Goal: Information Seeking & Learning: Check status

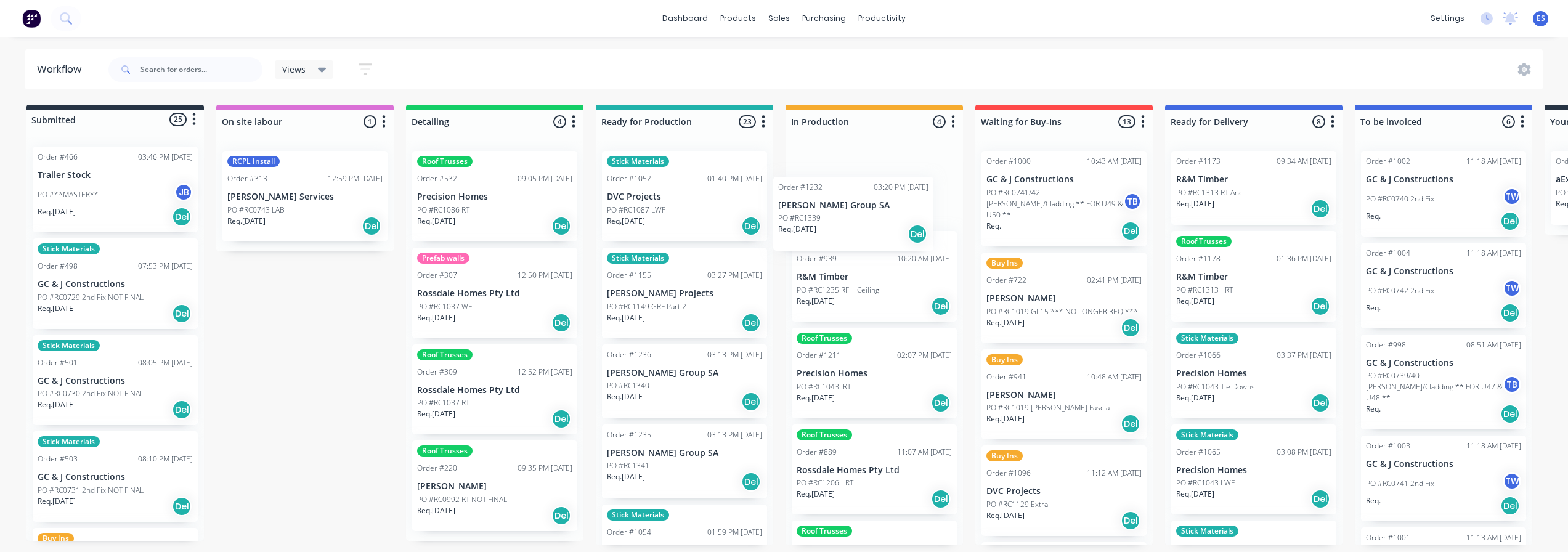
drag, startPoint x: 640, startPoint y: 392, endPoint x: 780, endPoint y: 239, distance: 207.4
click at [817, 222] on div "Submitted 25 Status colour #273444 hex #273444 Save Cancel Summaries Total orde…" at bounding box center [1108, 325] width 2234 height 441
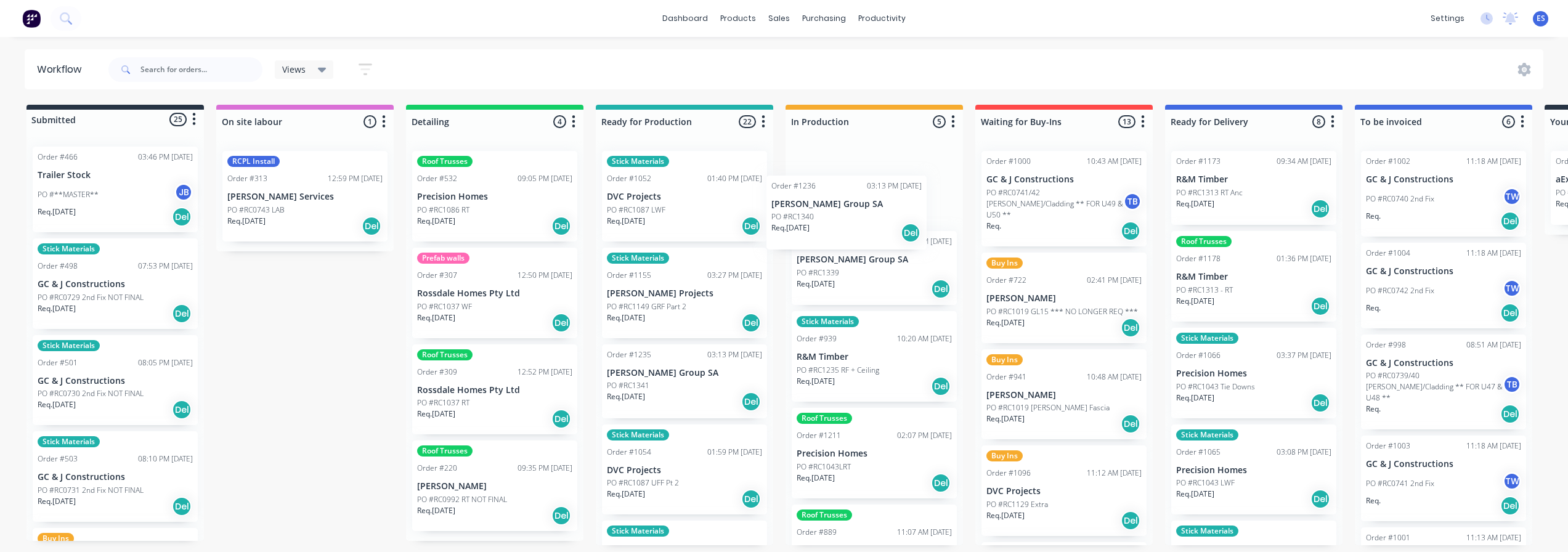
drag, startPoint x: 653, startPoint y: 380, endPoint x: 810, endPoint y: 223, distance: 222.0
click at [822, 210] on div "Submitted 25 Status colour #273444 hex #273444 Save Cancel Summaries Total orde…" at bounding box center [1108, 325] width 2234 height 441
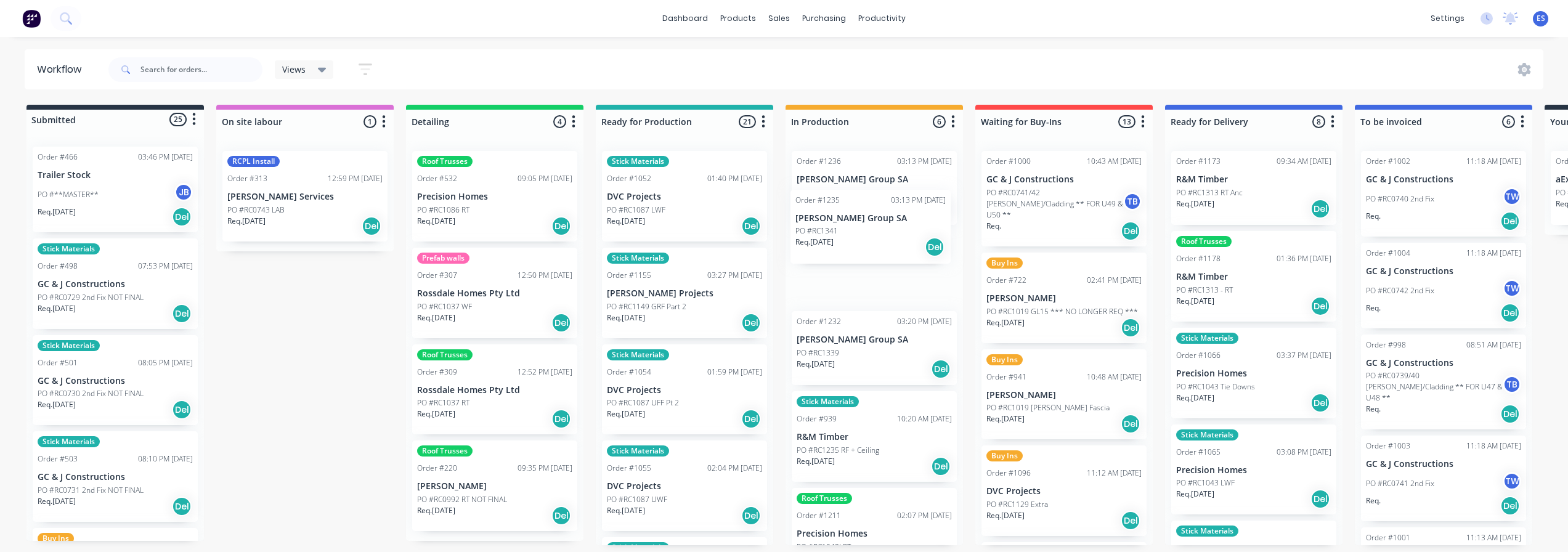
drag, startPoint x: 675, startPoint y: 386, endPoint x: 855, endPoint y: 229, distance: 238.8
click at [867, 231] on div "Submitted 25 Status colour #273444 hex #273444 Save Cancel Summaries Total orde…" at bounding box center [1108, 325] width 2234 height 441
click at [872, 196] on div "PO #RC1340" at bounding box center [874, 193] width 155 height 11
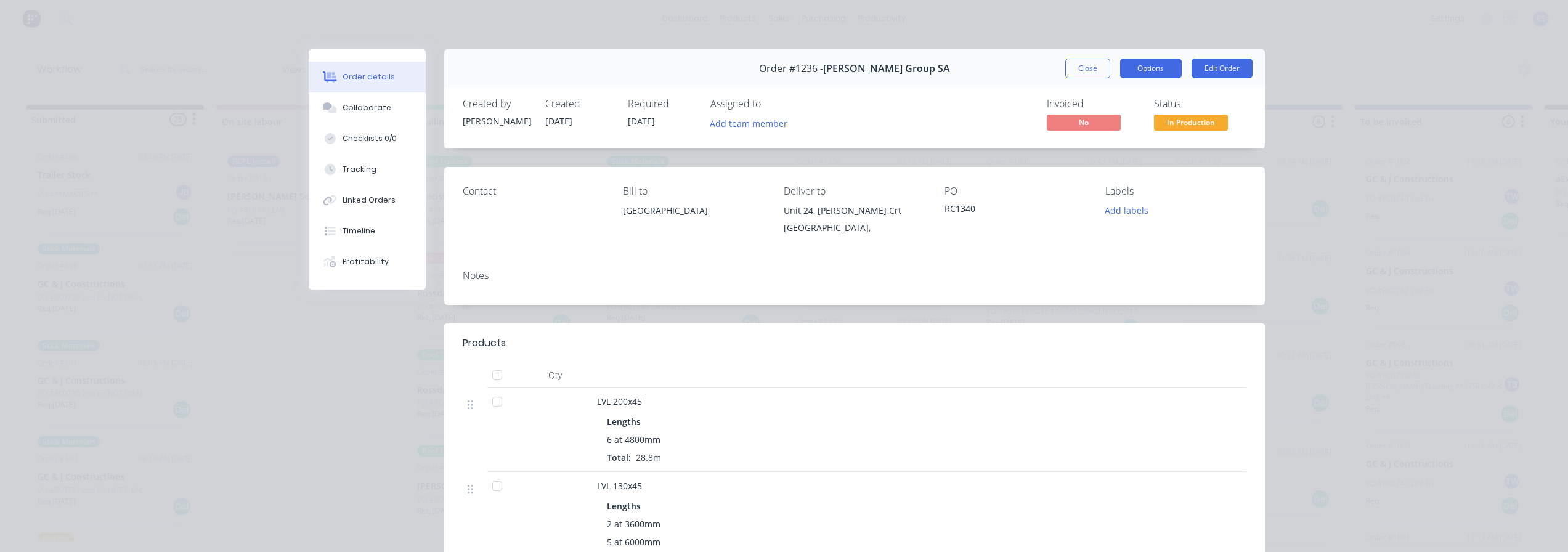
click at [1167, 68] on button "Options" at bounding box center [1151, 69] width 62 height 20
click at [1085, 144] on div "Delivery Docket" at bounding box center [1117, 150] width 107 height 18
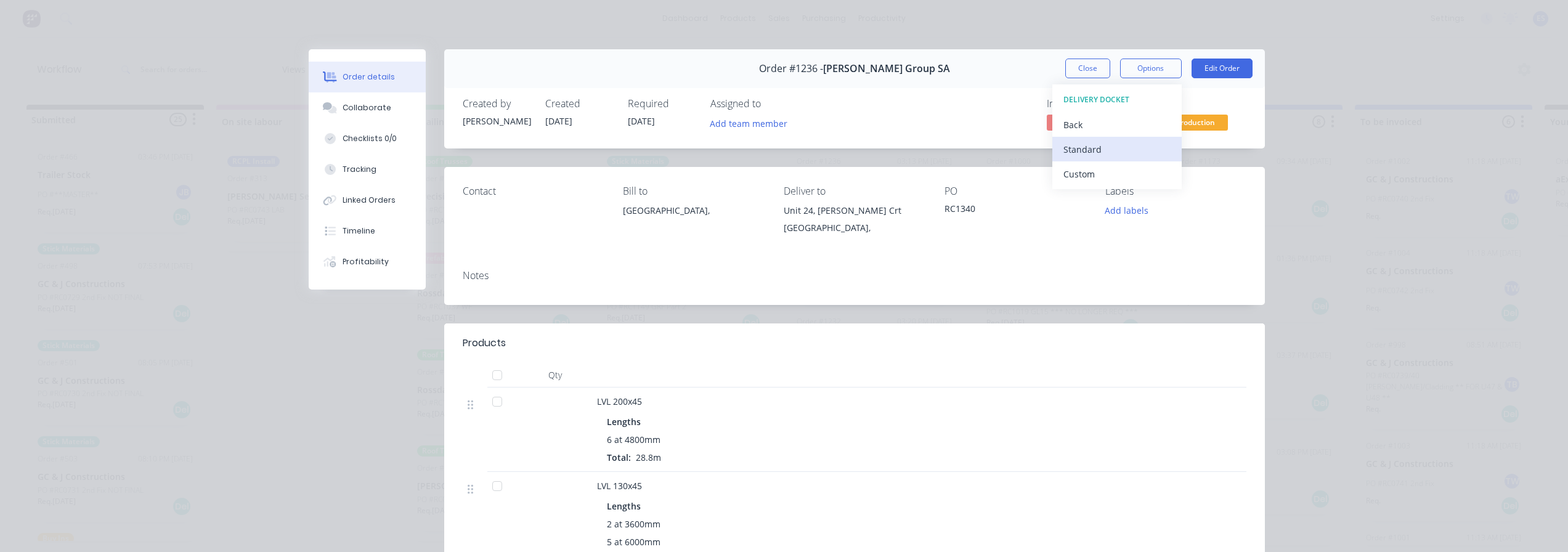
click at [1090, 145] on div "Standard" at bounding box center [1117, 150] width 107 height 18
click at [1090, 63] on button "Close" at bounding box center [1088, 69] width 45 height 20
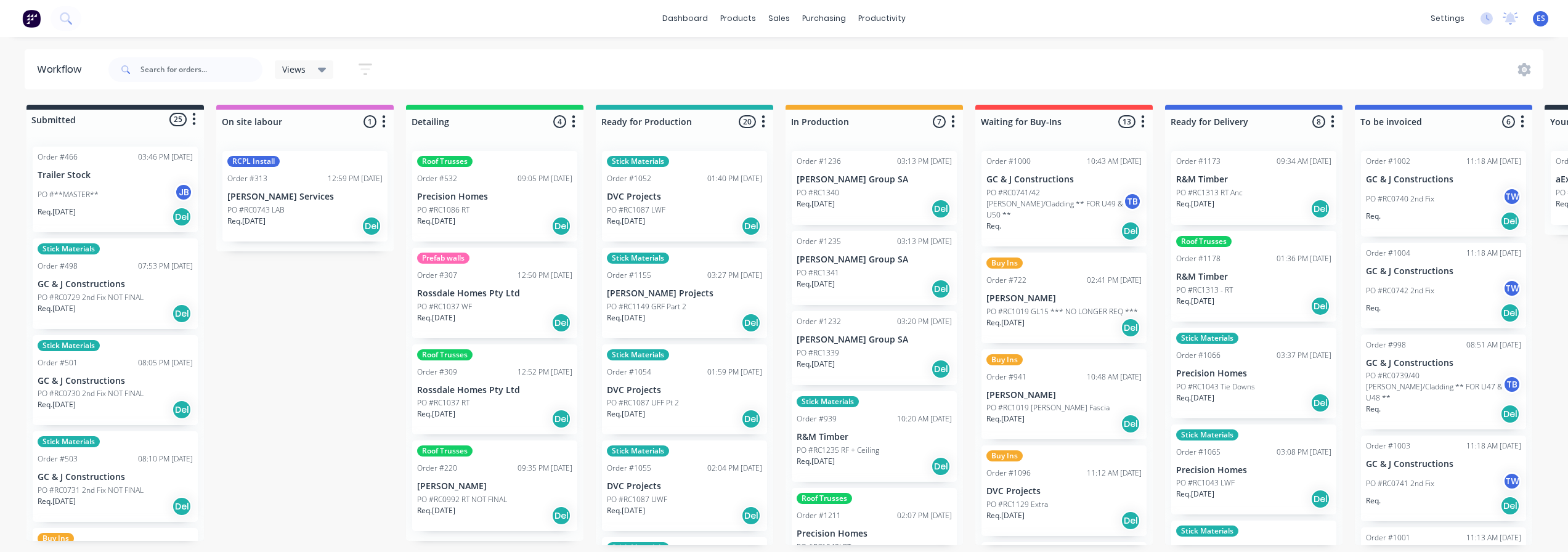
click at [870, 264] on p "[PERSON_NAME] Group SA" at bounding box center [874, 260] width 155 height 11
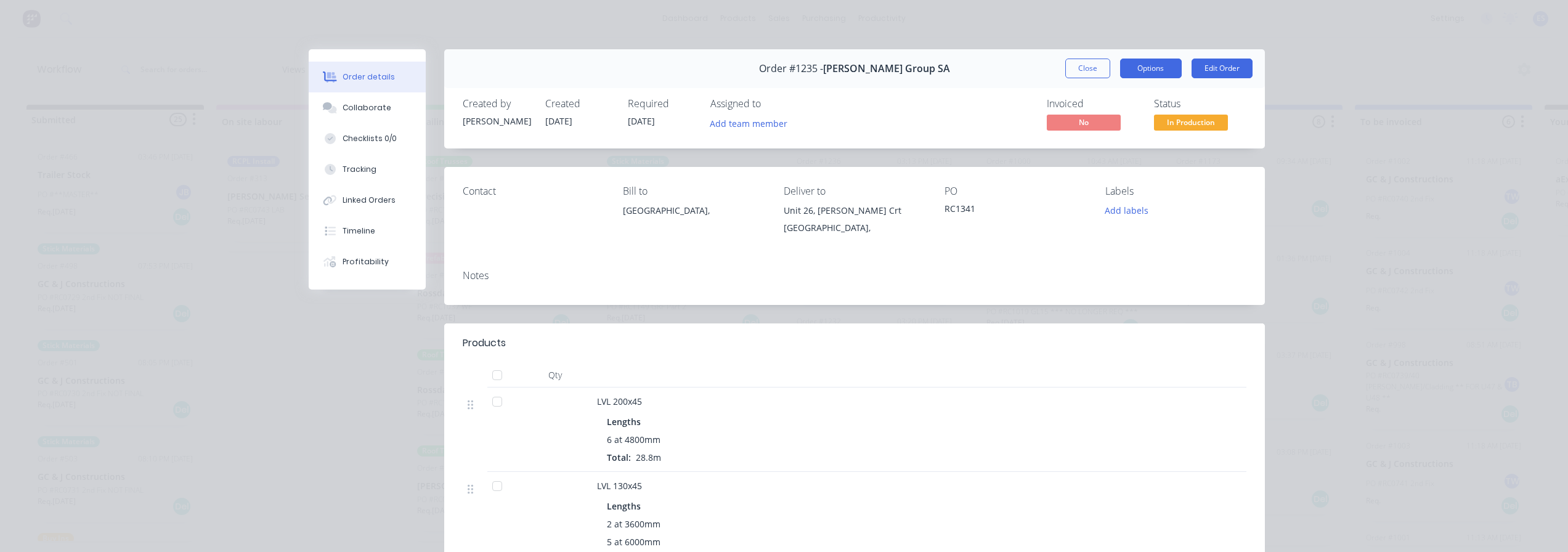
click at [1134, 67] on button "Options" at bounding box center [1151, 69] width 62 height 20
click at [1140, 147] on div "Delivery Docket" at bounding box center [1117, 150] width 107 height 18
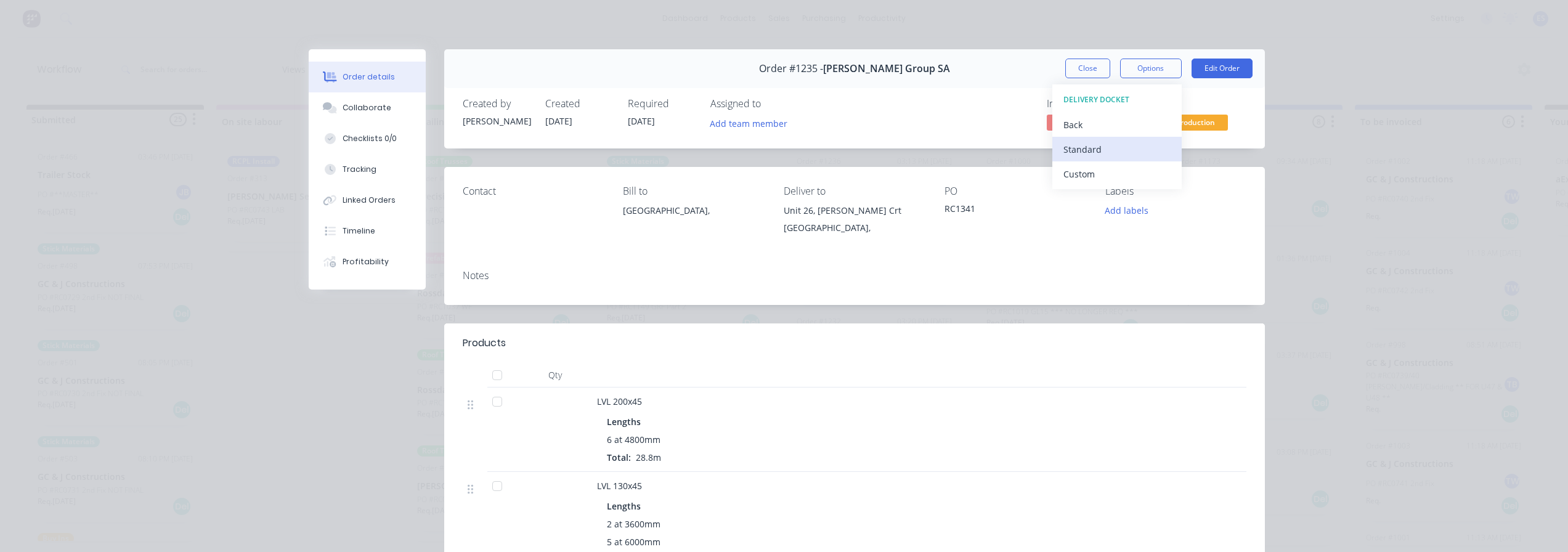
click at [1129, 149] on div "Standard" at bounding box center [1117, 150] width 107 height 18
click at [1073, 60] on button "Close" at bounding box center [1088, 69] width 45 height 20
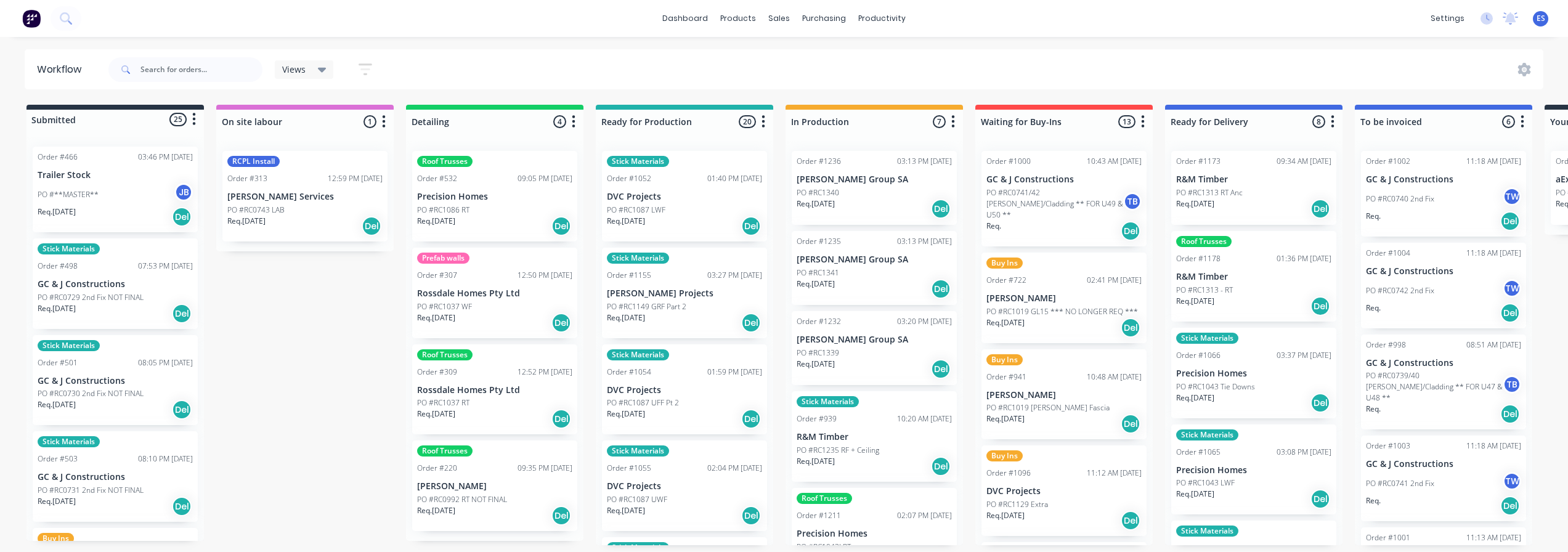
click at [835, 365] on p "Req. [DATE]" at bounding box center [815, 364] width 38 height 11
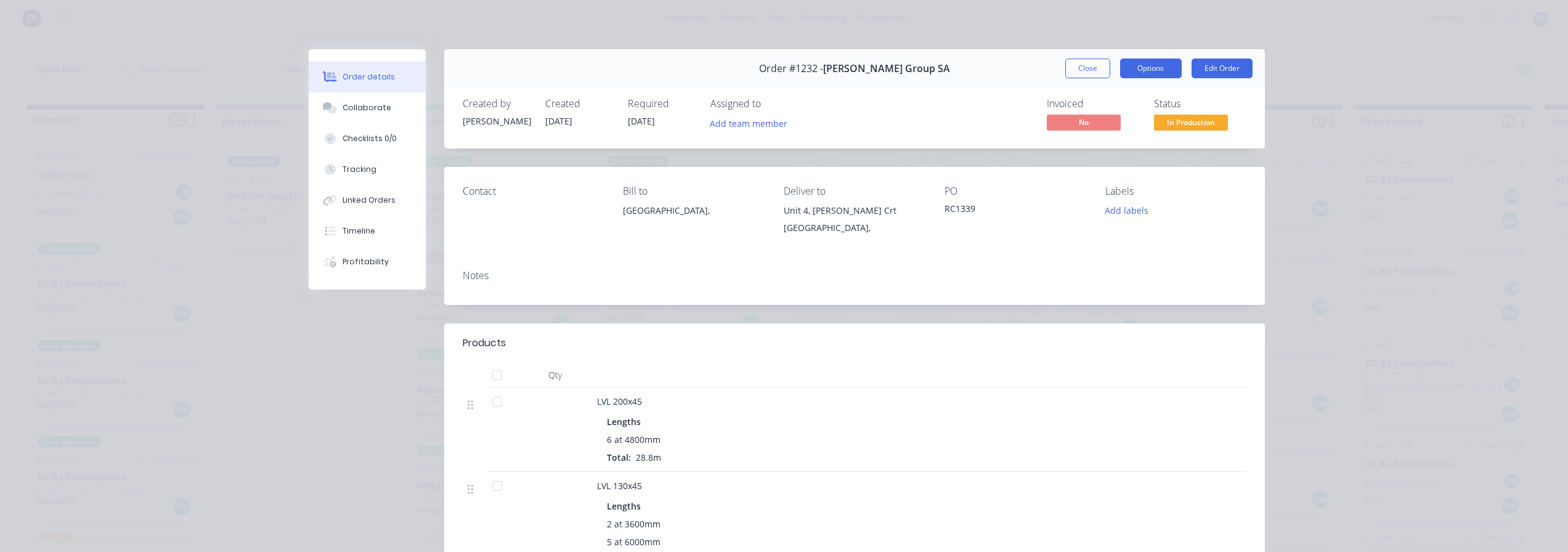
click at [1158, 59] on button "Options" at bounding box center [1151, 69] width 62 height 20
click at [1130, 144] on div "Delivery Docket" at bounding box center [1117, 150] width 107 height 18
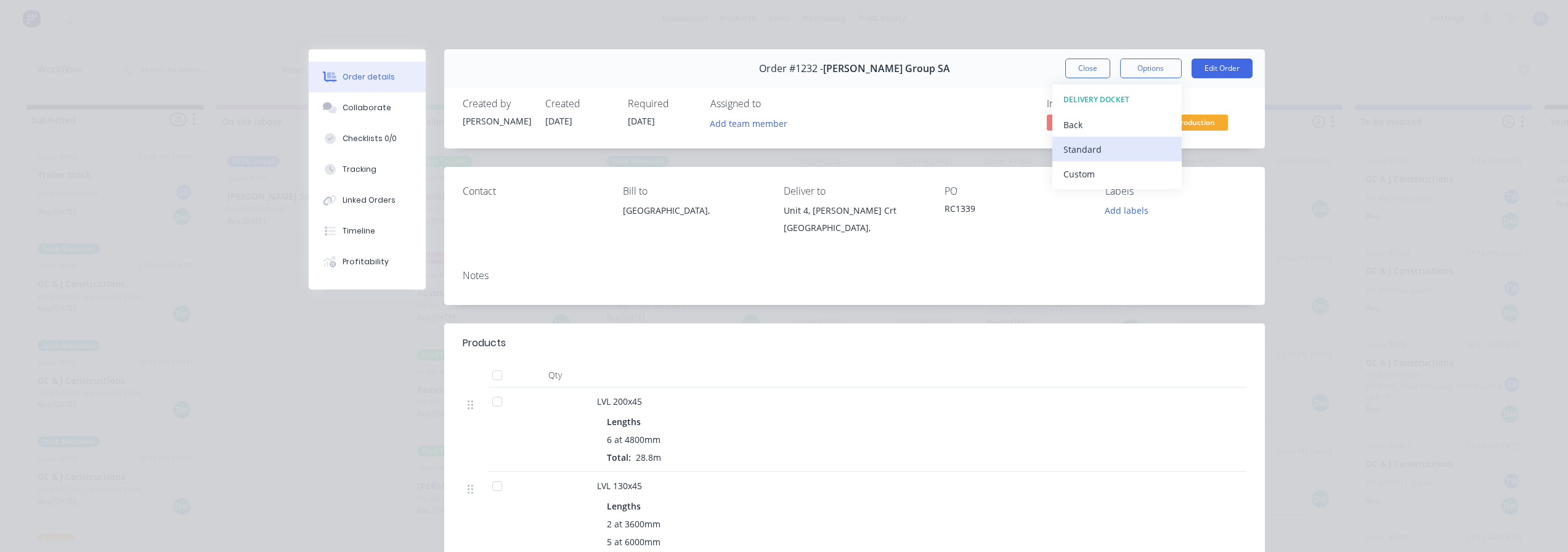
click at [1109, 145] on div "Standard" at bounding box center [1117, 150] width 107 height 18
click at [1073, 74] on button "Close" at bounding box center [1088, 69] width 45 height 20
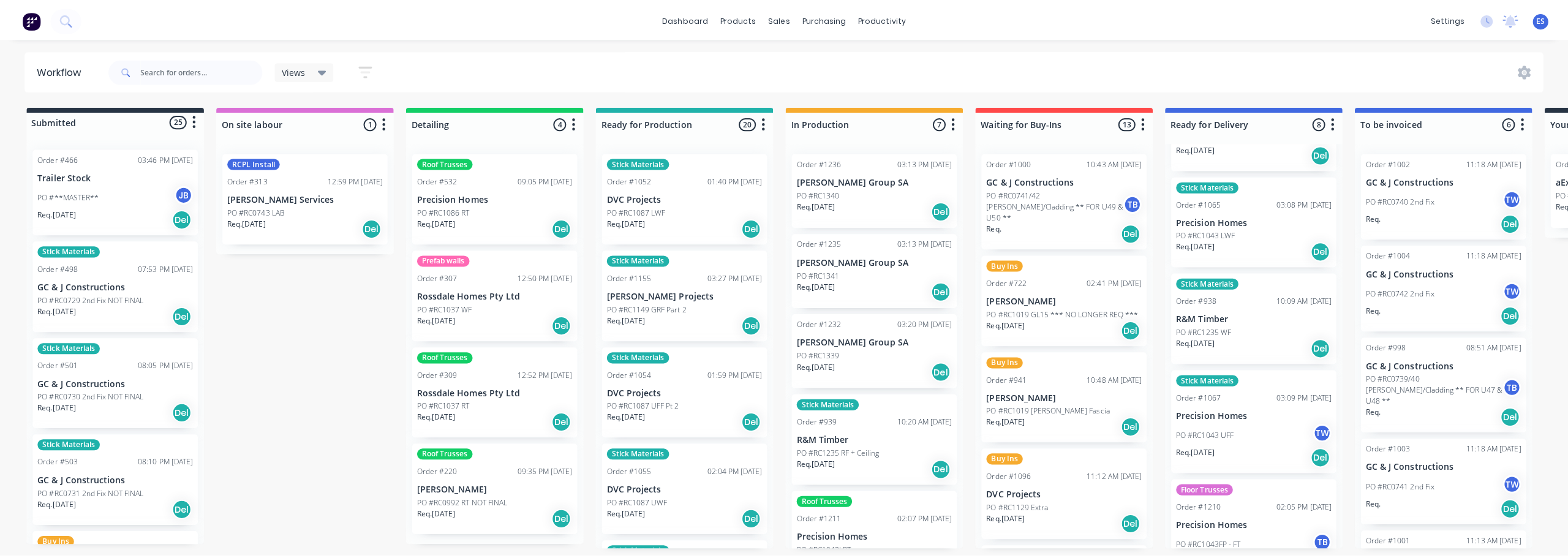
scroll to position [306, 0]
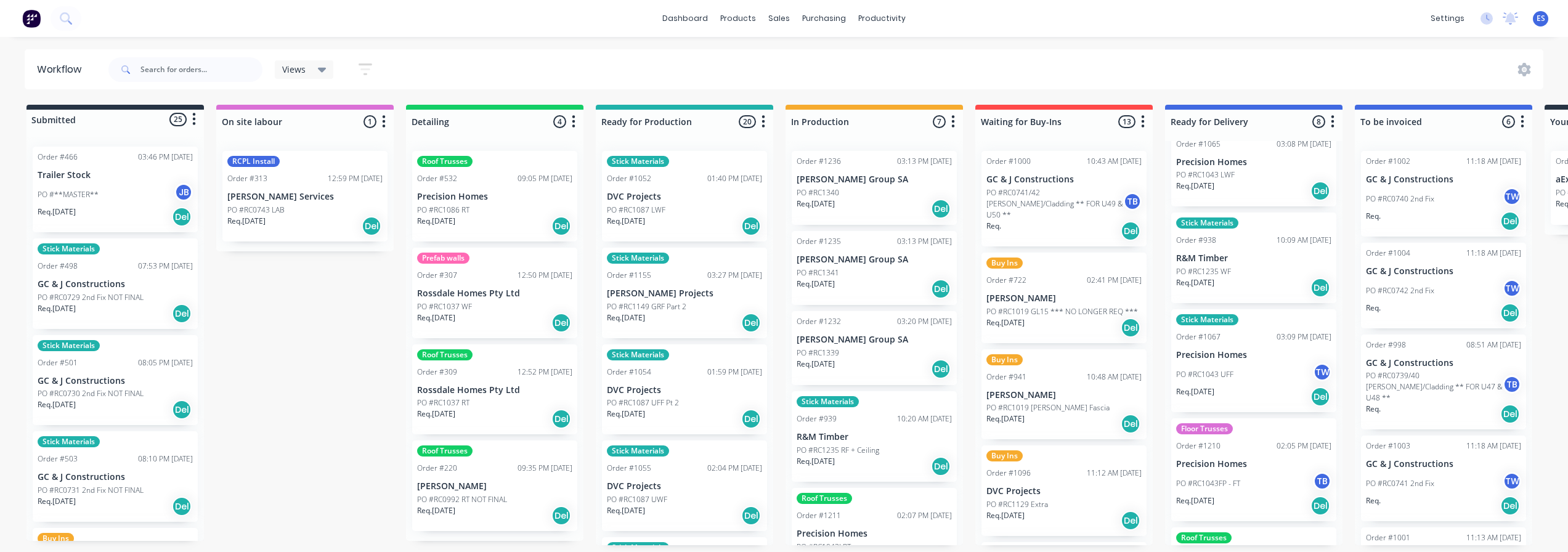
click at [1260, 250] on div "Stick Materials Order #938 10:09 AM [DATE] R&M Timber PO #RC1235 WF Req. [DATE]…" at bounding box center [1253, 258] width 165 height 90
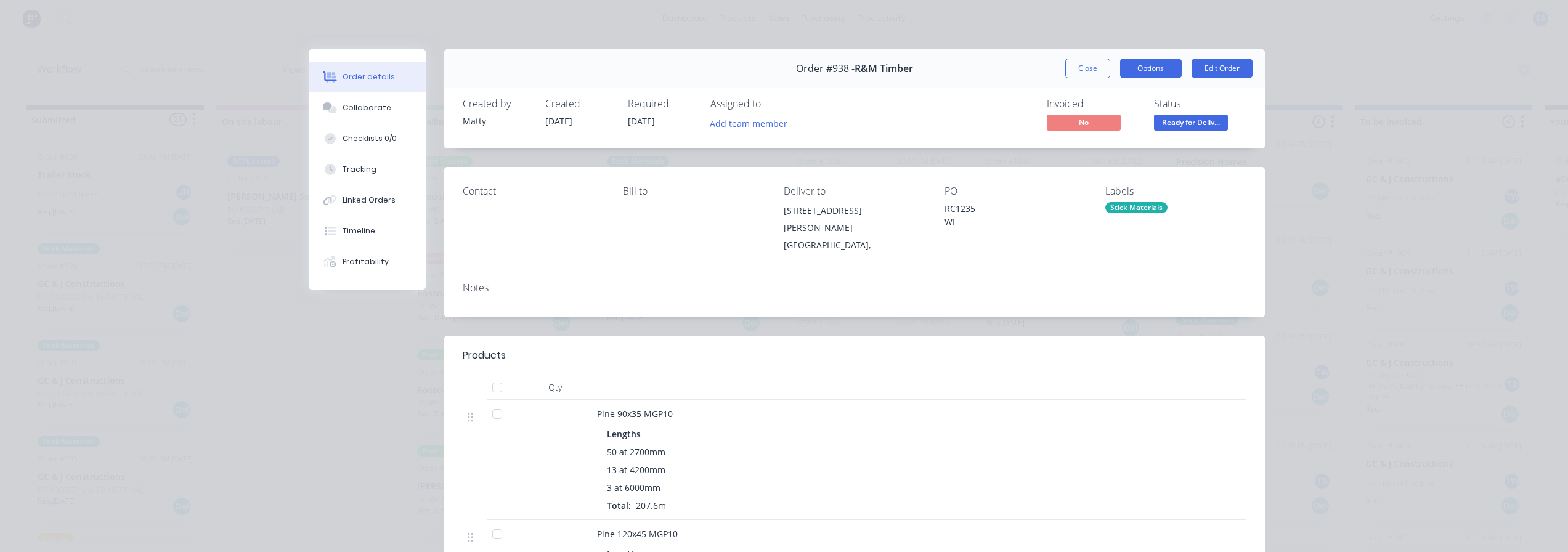
click at [1157, 77] on button "Options" at bounding box center [1151, 69] width 62 height 20
click at [1128, 148] on div "Delivery Docket" at bounding box center [1117, 150] width 107 height 18
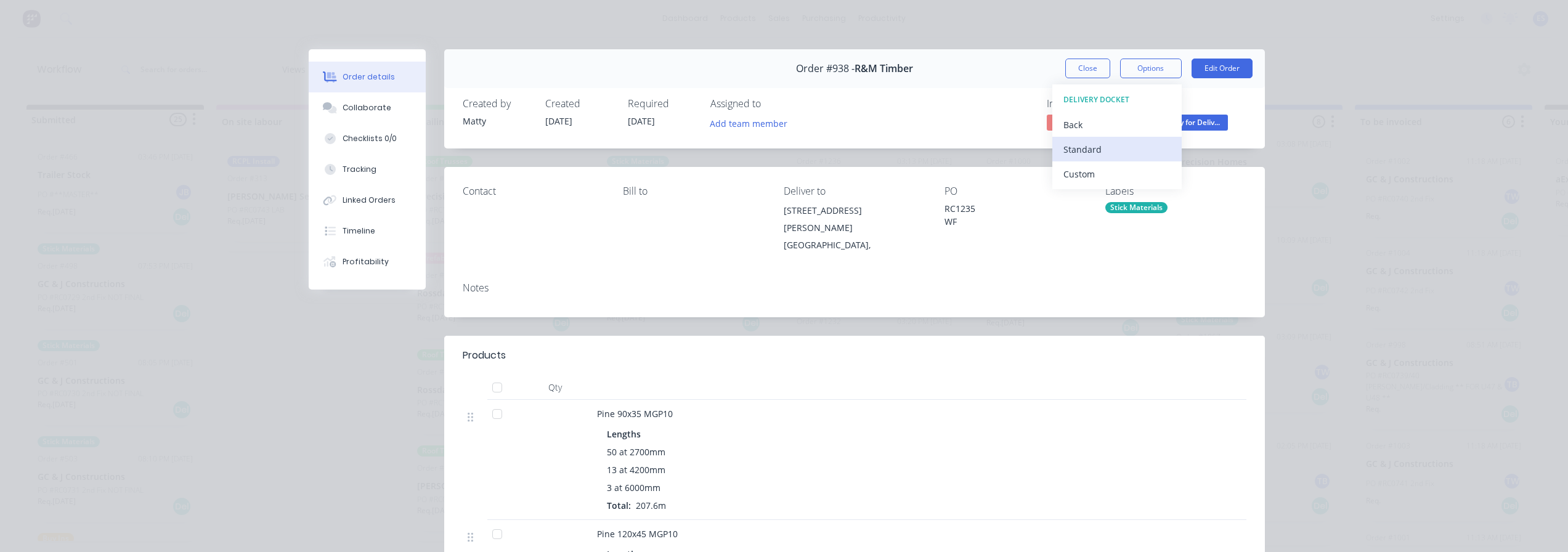
click at [1129, 145] on div "Standard" at bounding box center [1117, 150] width 107 height 18
click at [1095, 74] on button "Close" at bounding box center [1088, 69] width 45 height 20
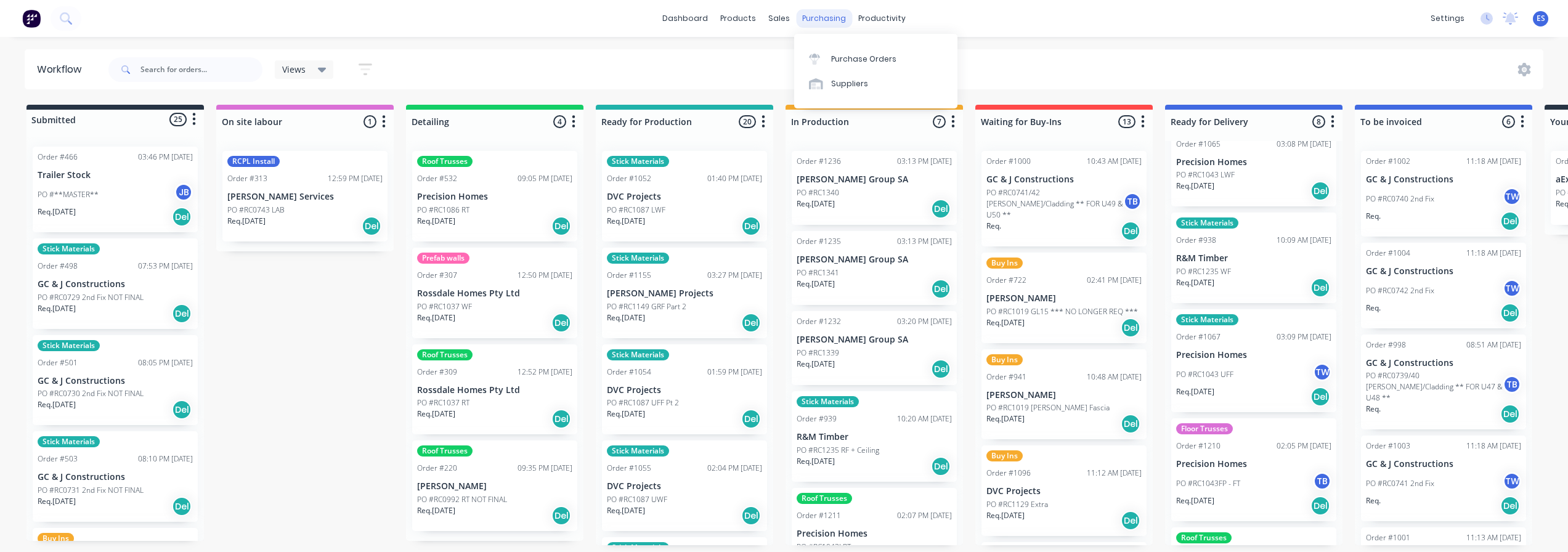
click at [824, 19] on div "purchasing" at bounding box center [824, 18] width 56 height 19
click at [853, 54] on div "Purchase Orders" at bounding box center [863, 59] width 65 height 11
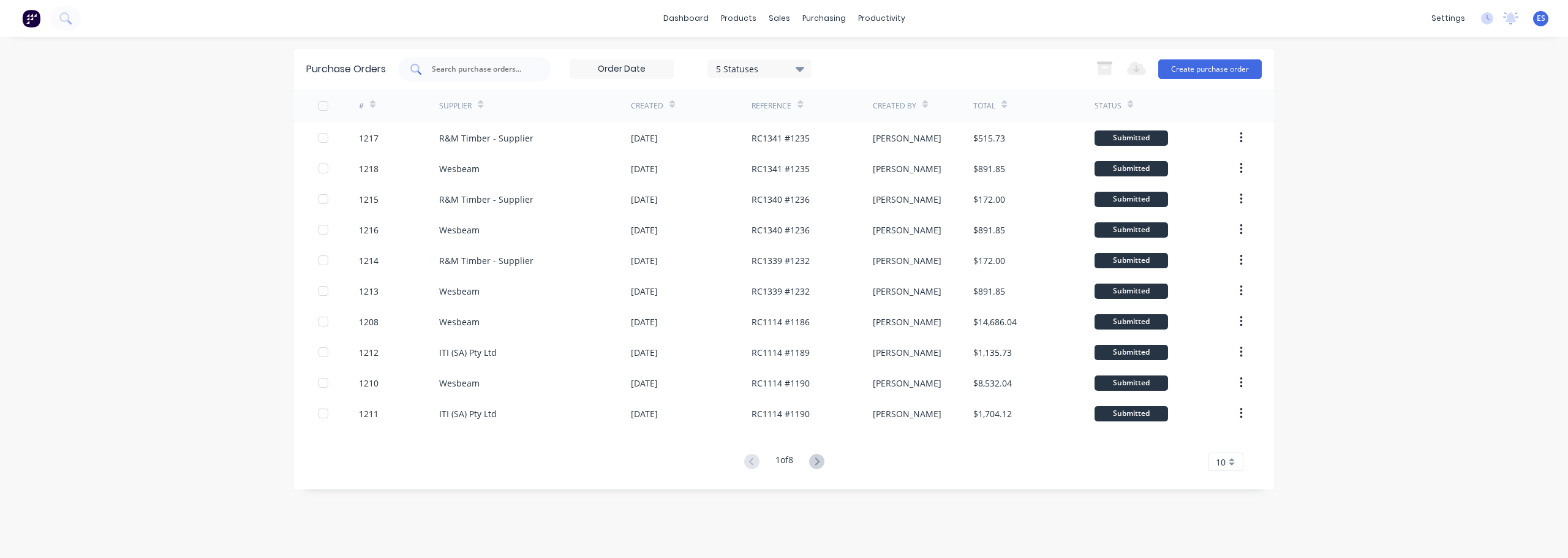
click at [486, 70] on input "text" at bounding box center [481, 69] width 102 height 12
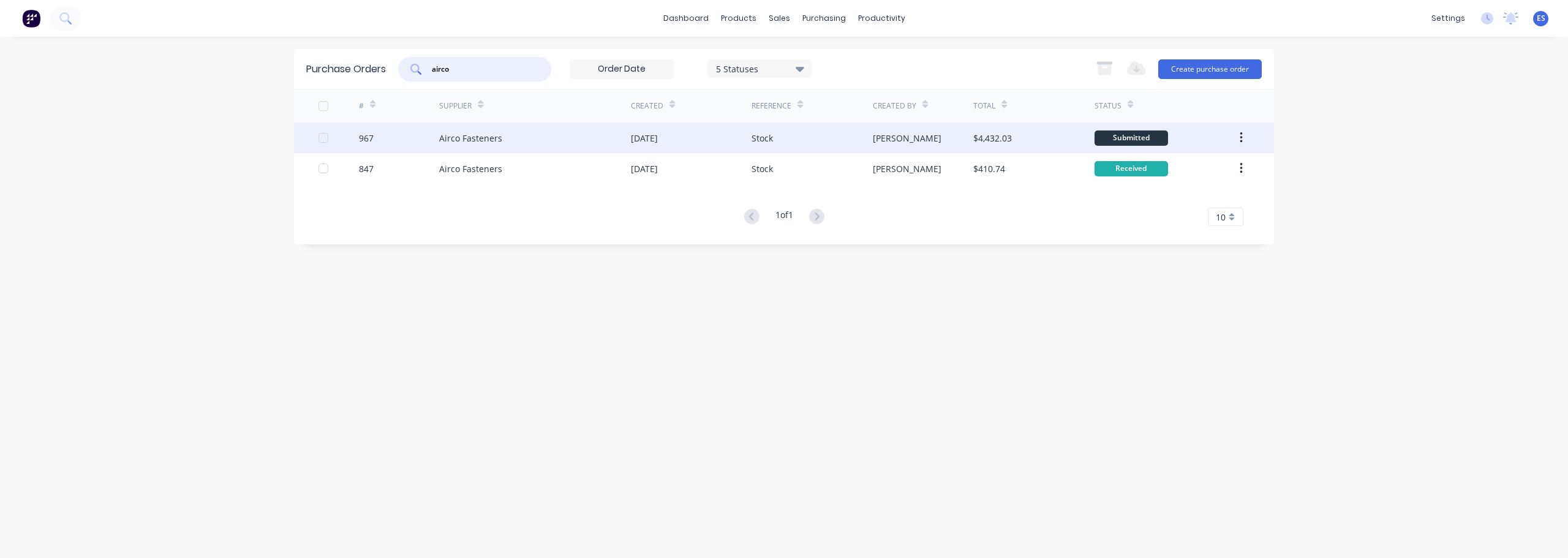
type input "airco"
click at [533, 141] on div "Airco Fasteners" at bounding box center [535, 138] width 192 height 31
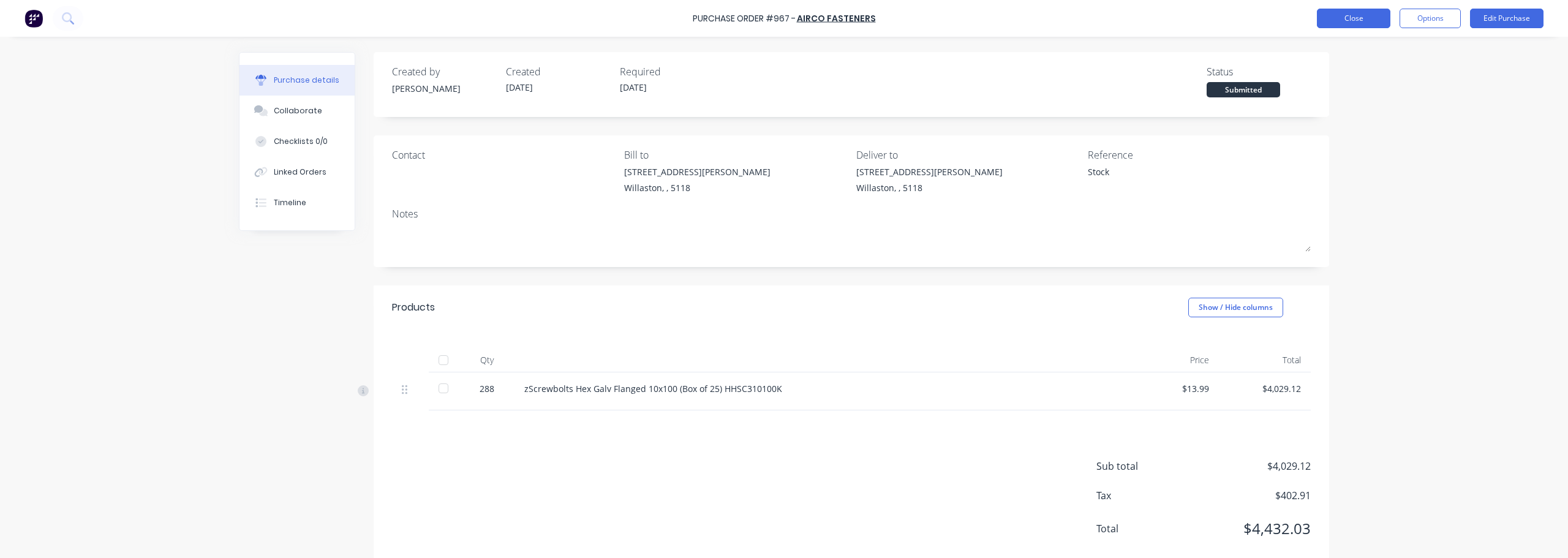
click at [1341, 16] on button "Close" at bounding box center [1353, 18] width 73 height 19
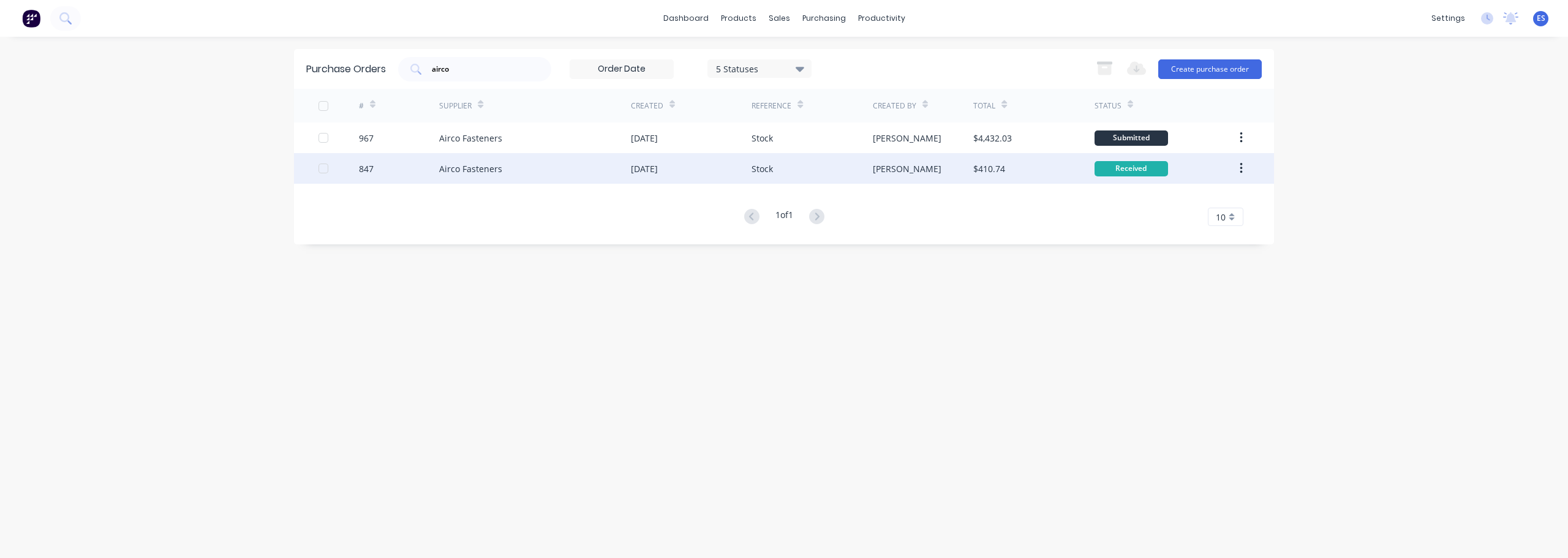
click at [550, 165] on div "Airco Fasteners" at bounding box center [535, 168] width 192 height 31
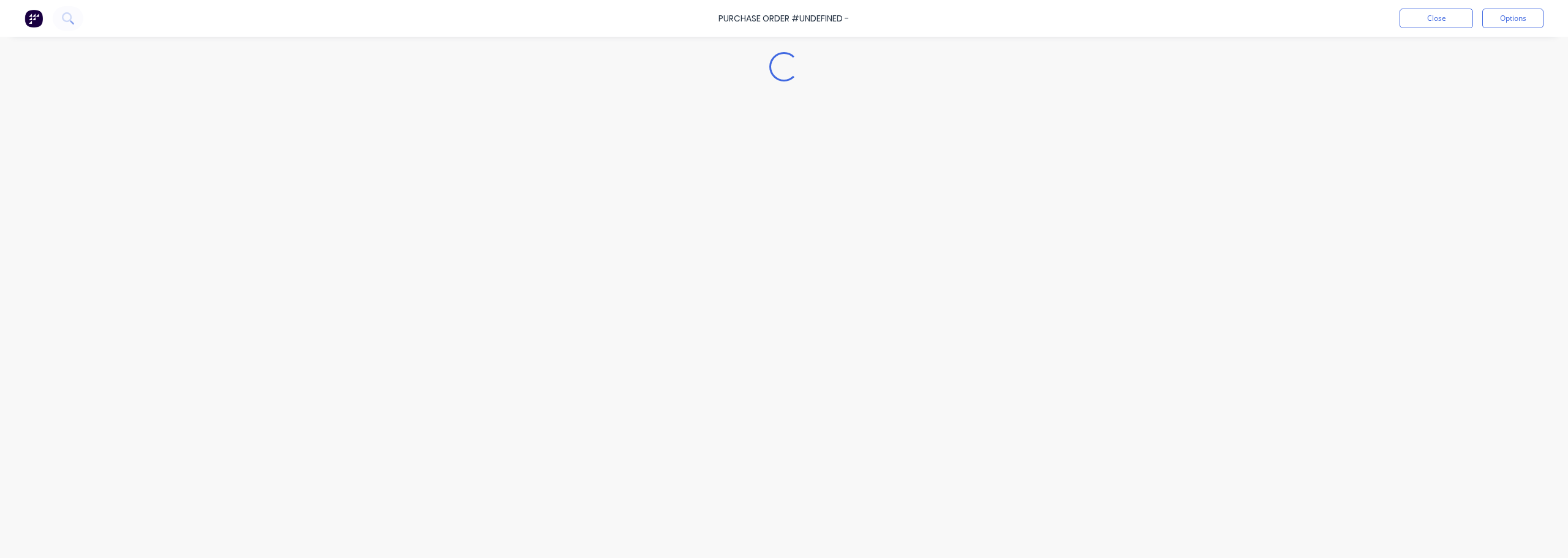
type textarea "x"
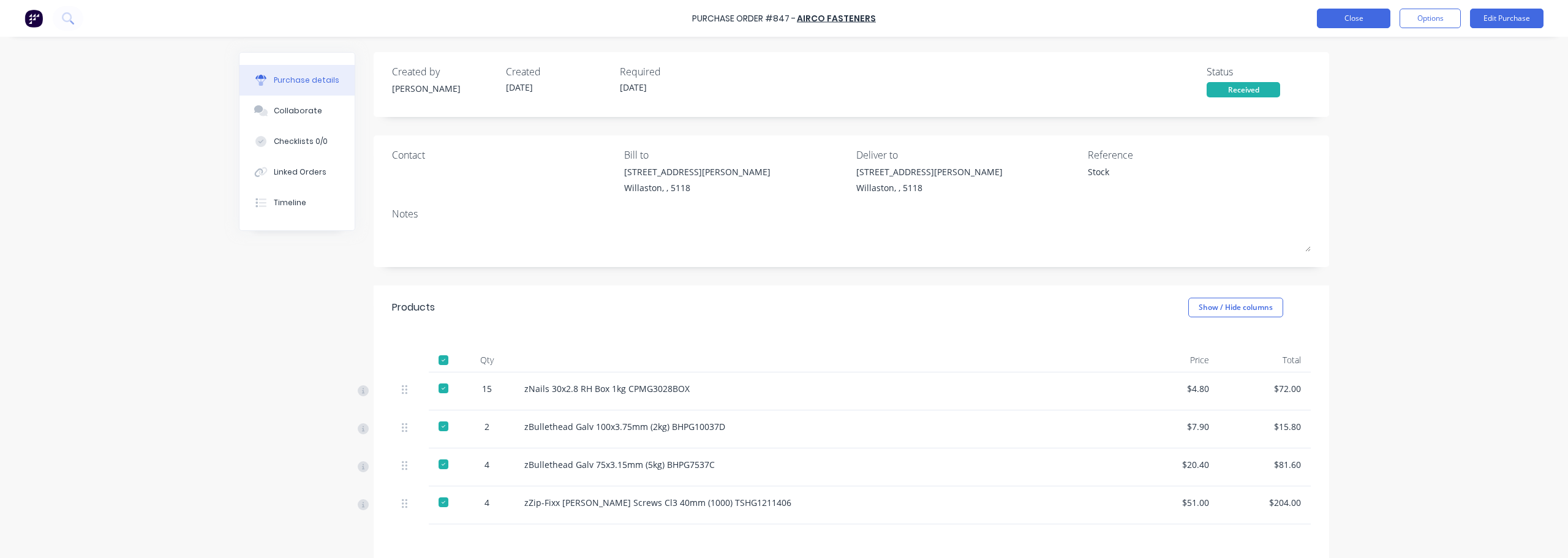
click at [1342, 23] on button "Close" at bounding box center [1353, 18] width 73 height 19
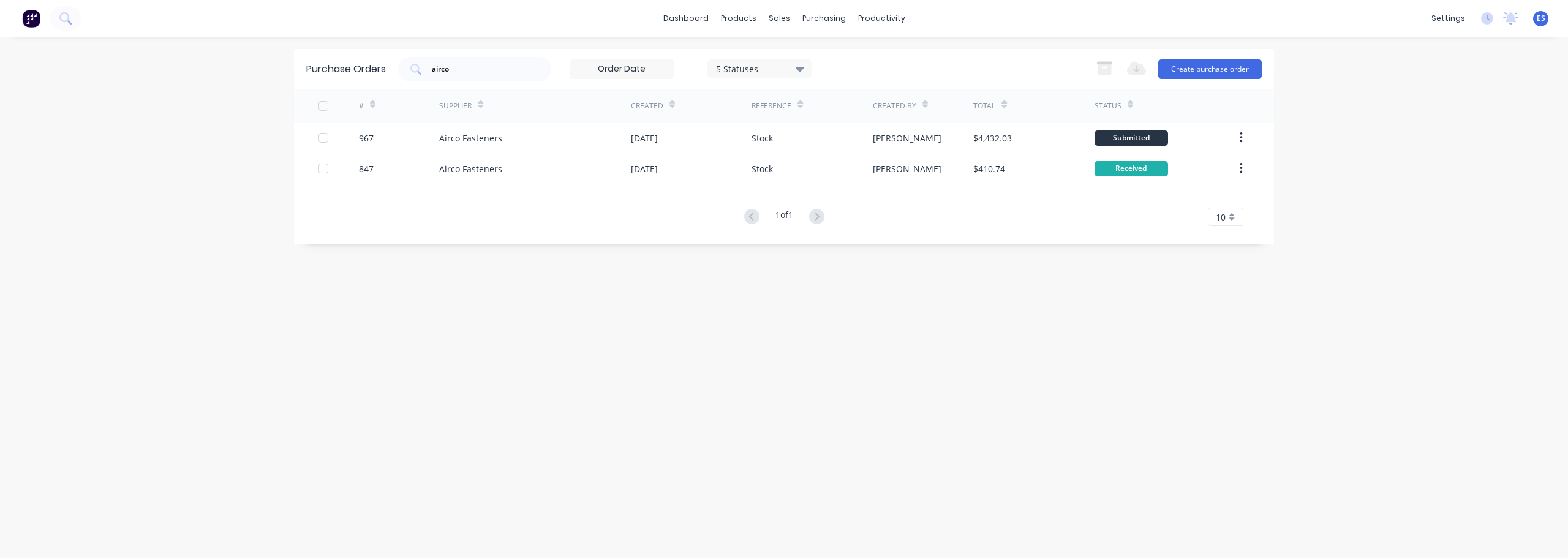
click at [803, 67] on icon at bounding box center [799, 69] width 8 height 5
click at [839, 97] on div at bounding box center [842, 100] width 25 height 25
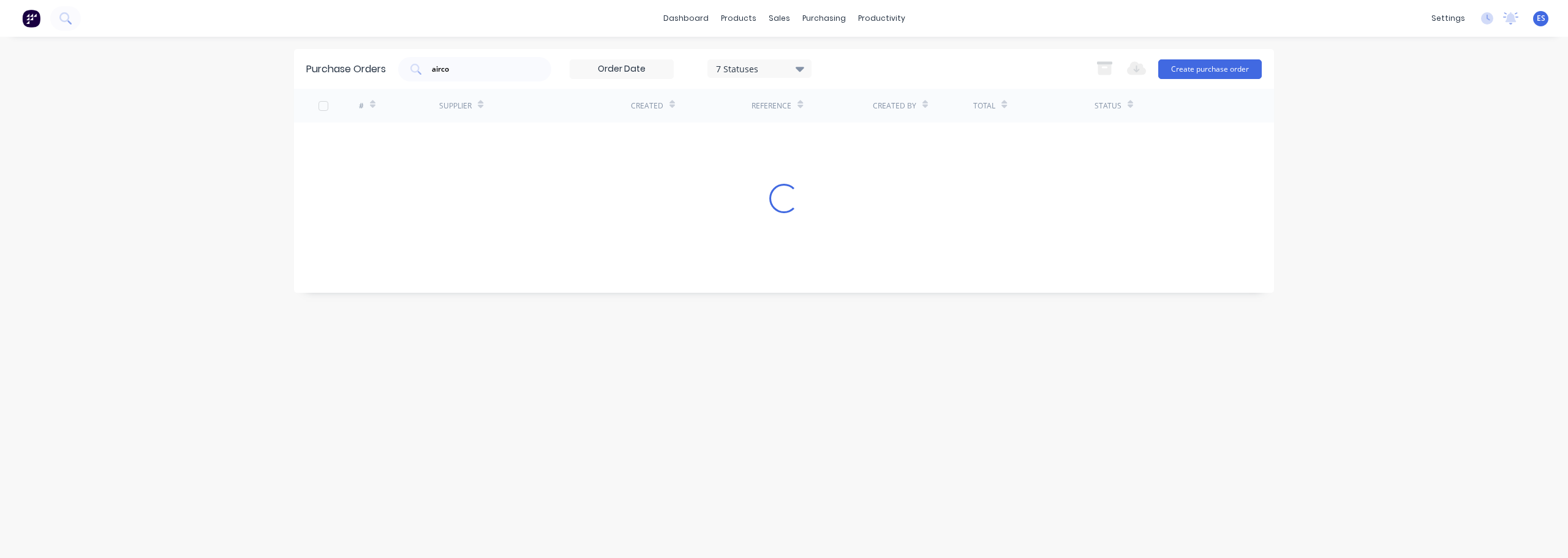
click at [1060, 375] on div "Purchase Orders airco 7 Statuses 7 Statuses Export to Excel (XLSX) Create purch…" at bounding box center [784, 297] width 980 height 497
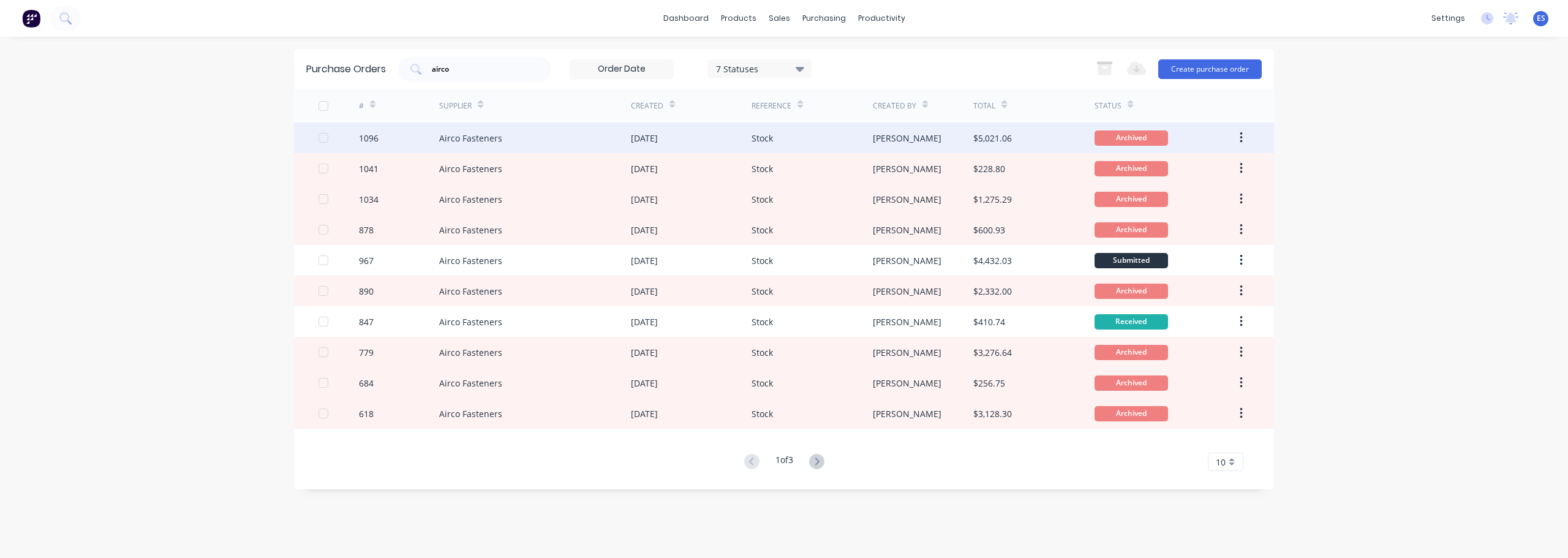
click at [811, 141] on div "Stock" at bounding box center [811, 138] width 120 height 31
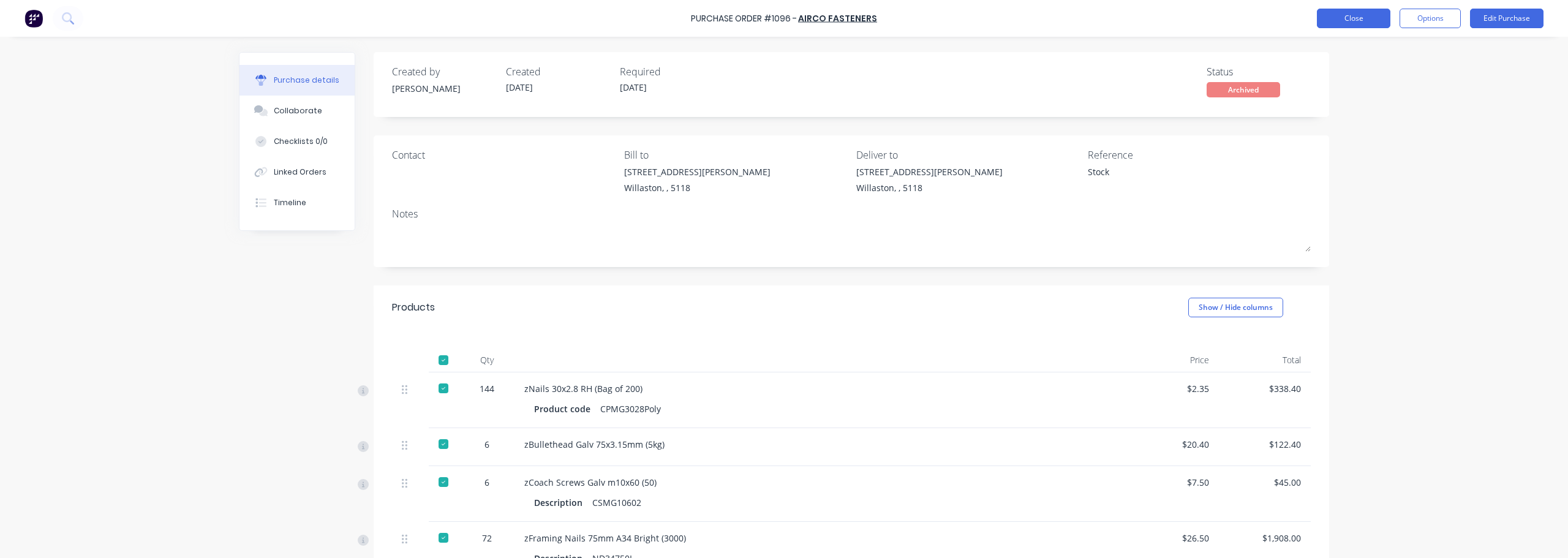
click at [1370, 12] on button "Close" at bounding box center [1353, 18] width 73 height 19
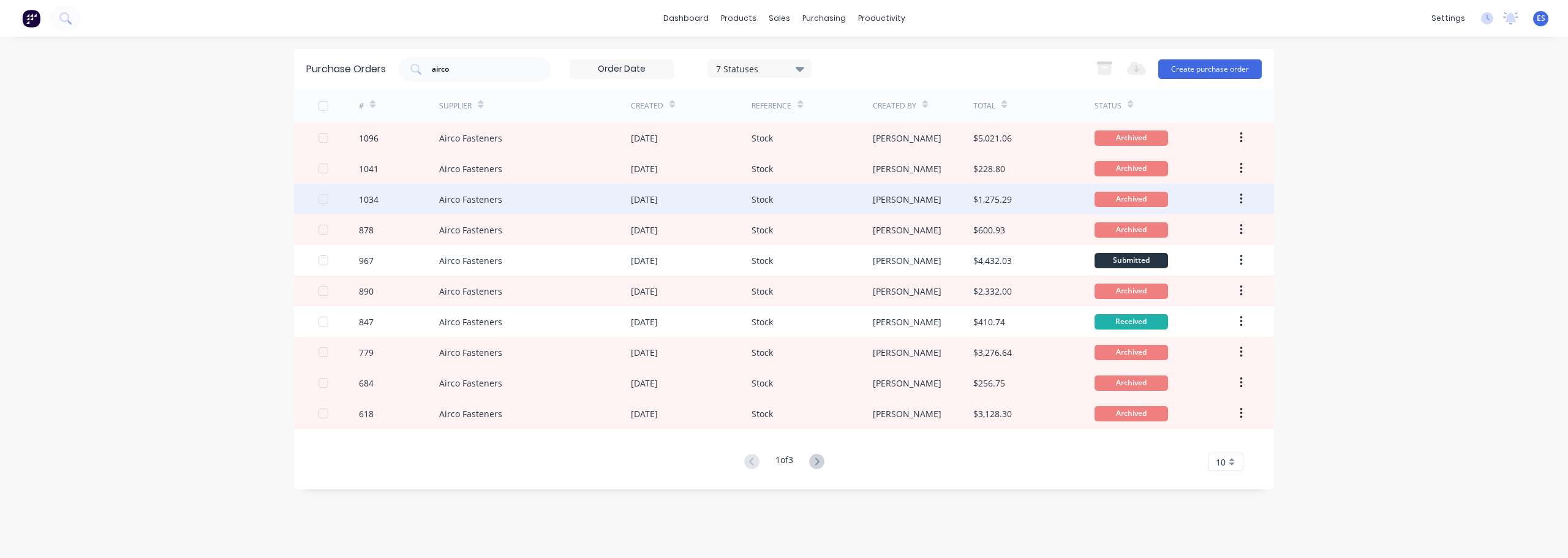
click at [1171, 201] on div "Archived" at bounding box center [1165, 199] width 141 height 31
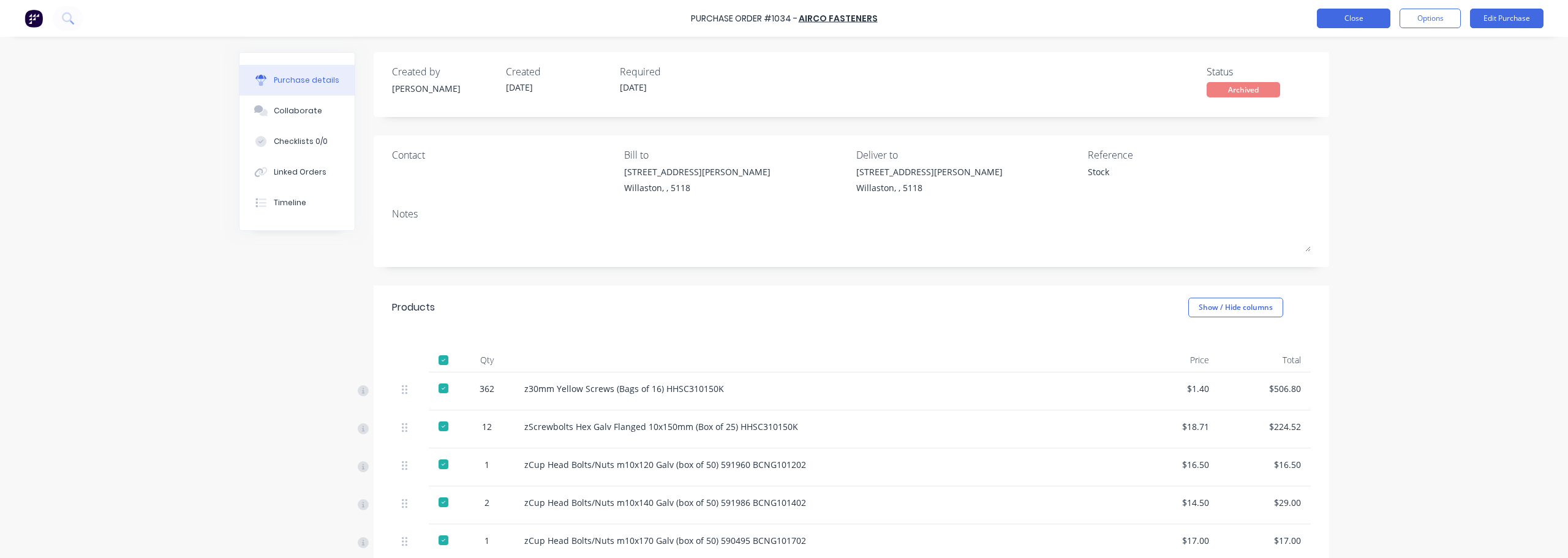
click at [1337, 19] on button "Close" at bounding box center [1353, 18] width 73 height 19
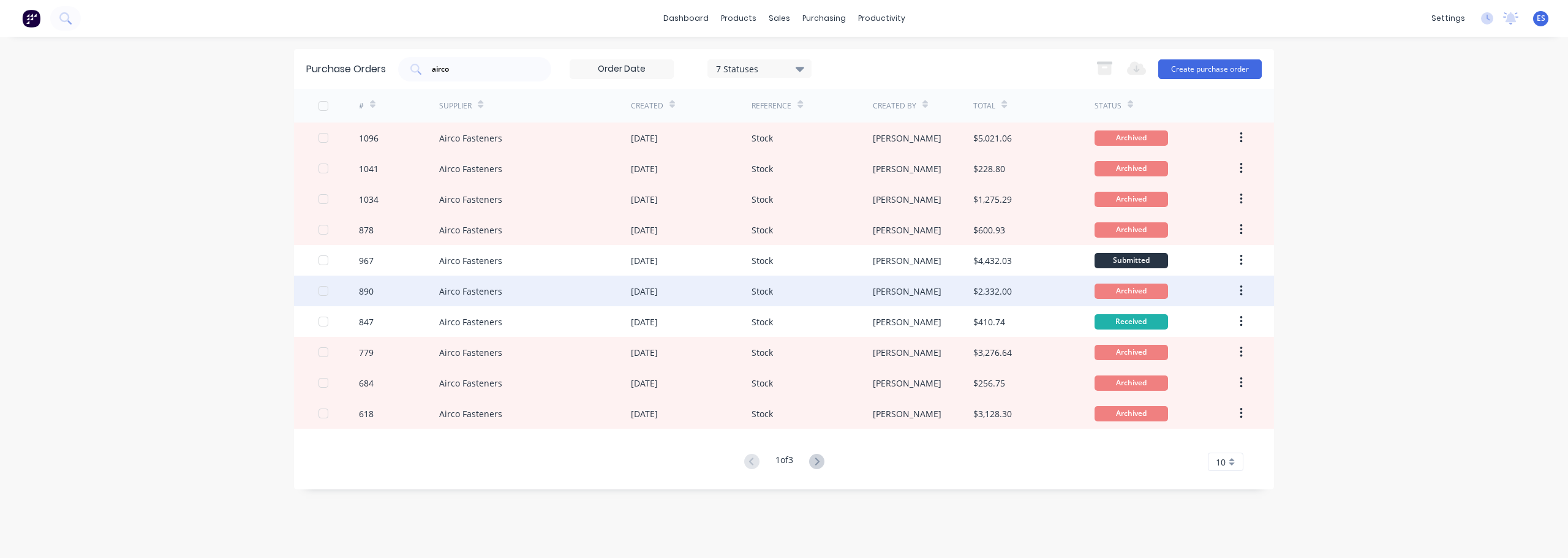
click at [833, 299] on div "Stock" at bounding box center [811, 290] width 120 height 31
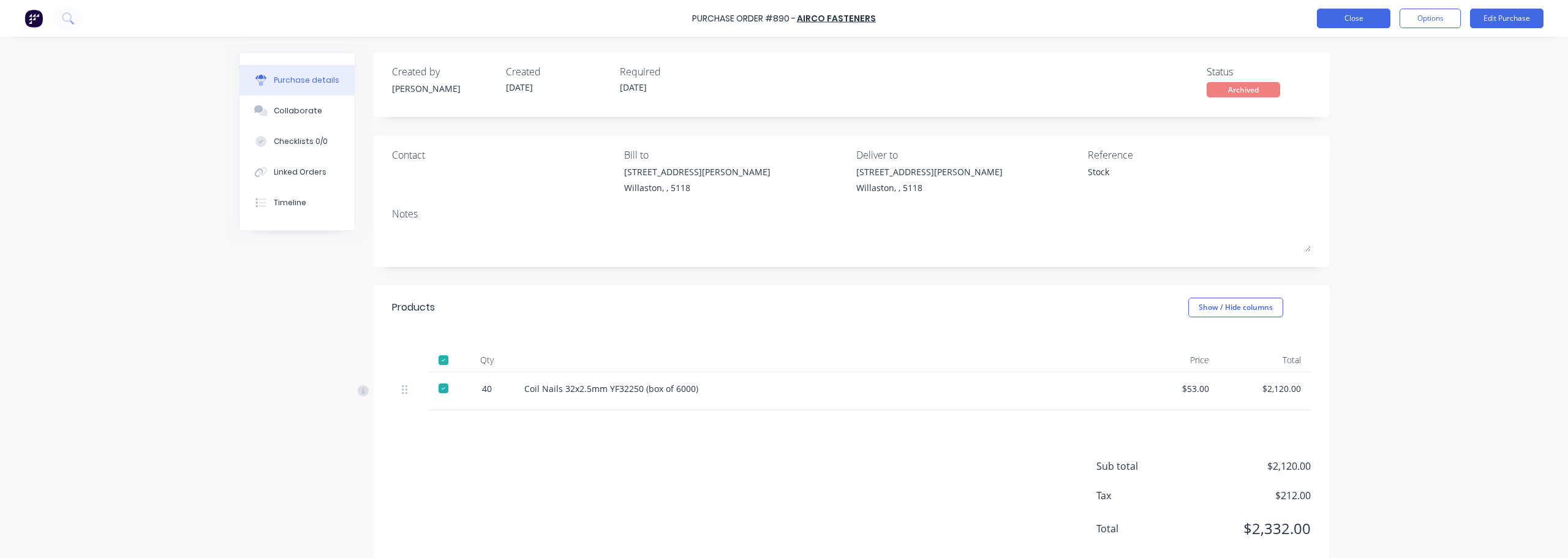
click at [1348, 18] on button "Close" at bounding box center [1353, 18] width 73 height 19
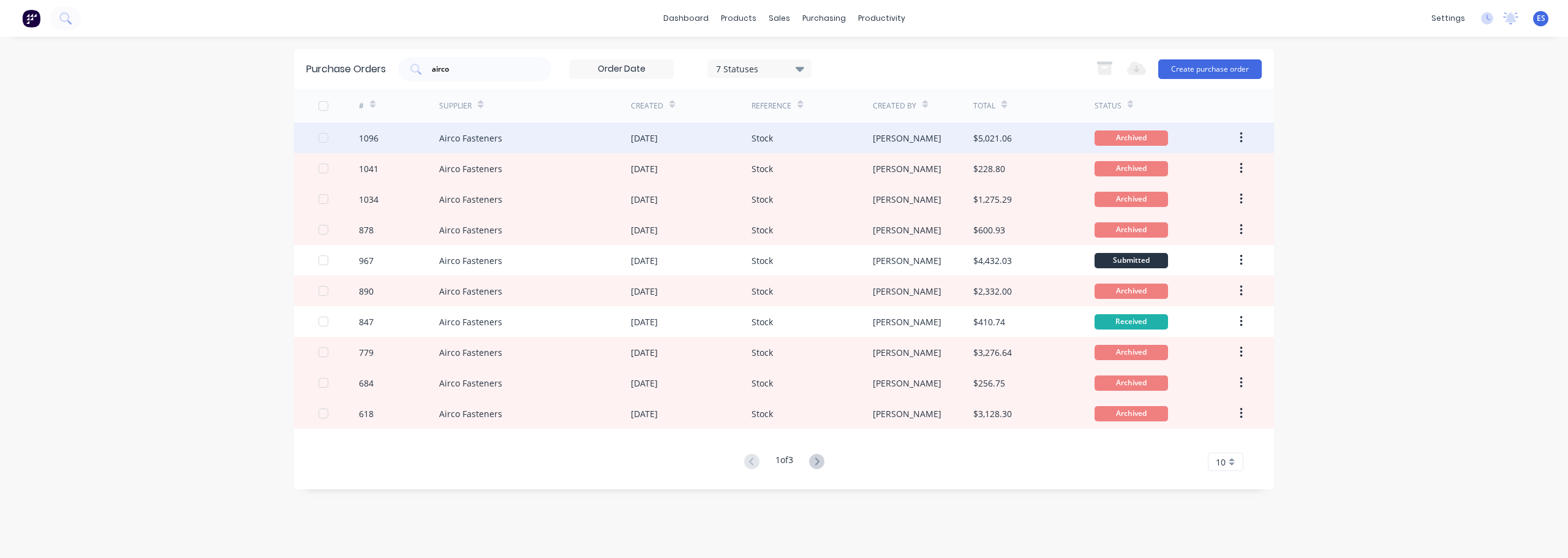
click at [1194, 135] on div "Archived" at bounding box center [1165, 138] width 141 height 31
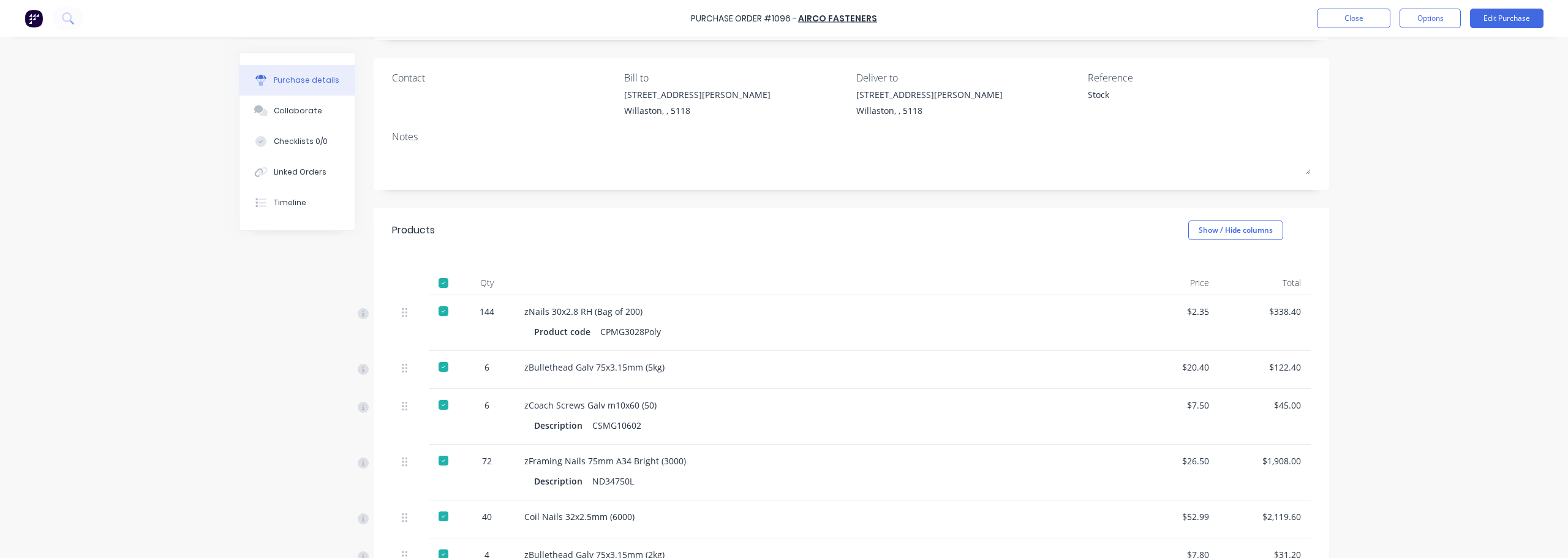
scroll to position [61, 0]
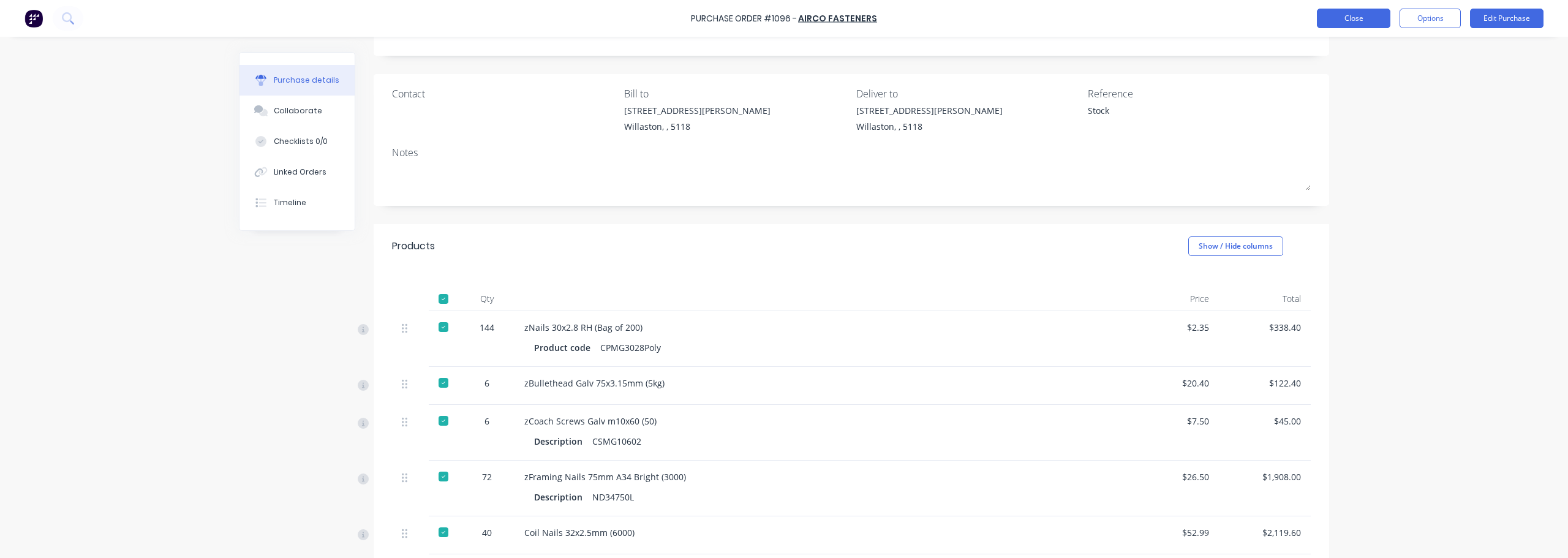
click at [1370, 22] on button "Close" at bounding box center [1353, 18] width 73 height 19
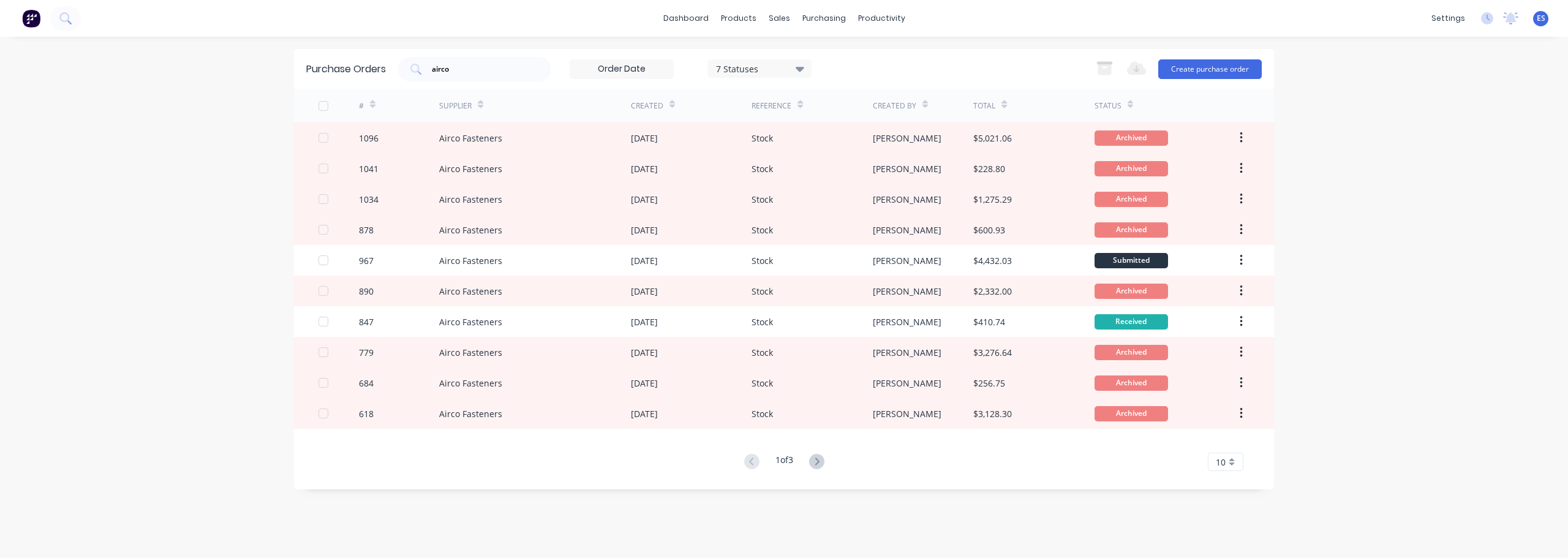
click at [1496, 160] on div "dashboard products sales purchasing productivity dashboard products Product Cat…" at bounding box center [784, 279] width 1568 height 558
